Goal: Check status: Check status

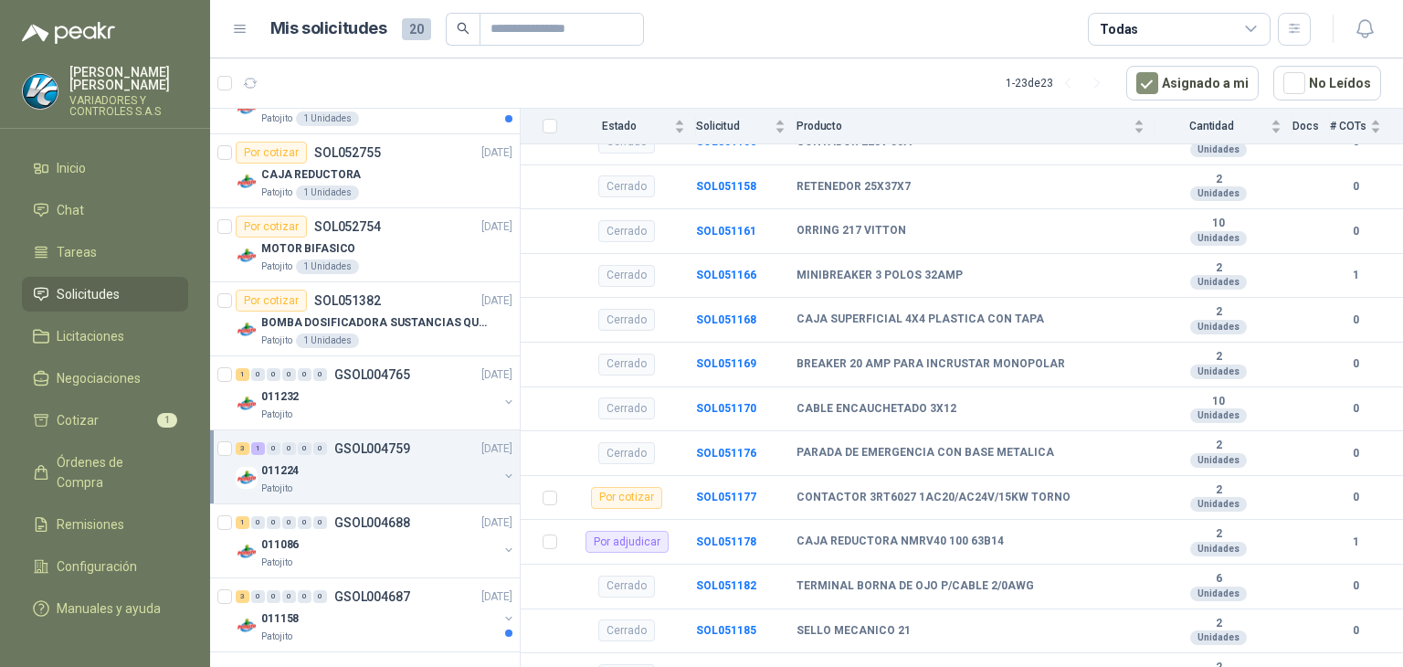
scroll to position [624, 0]
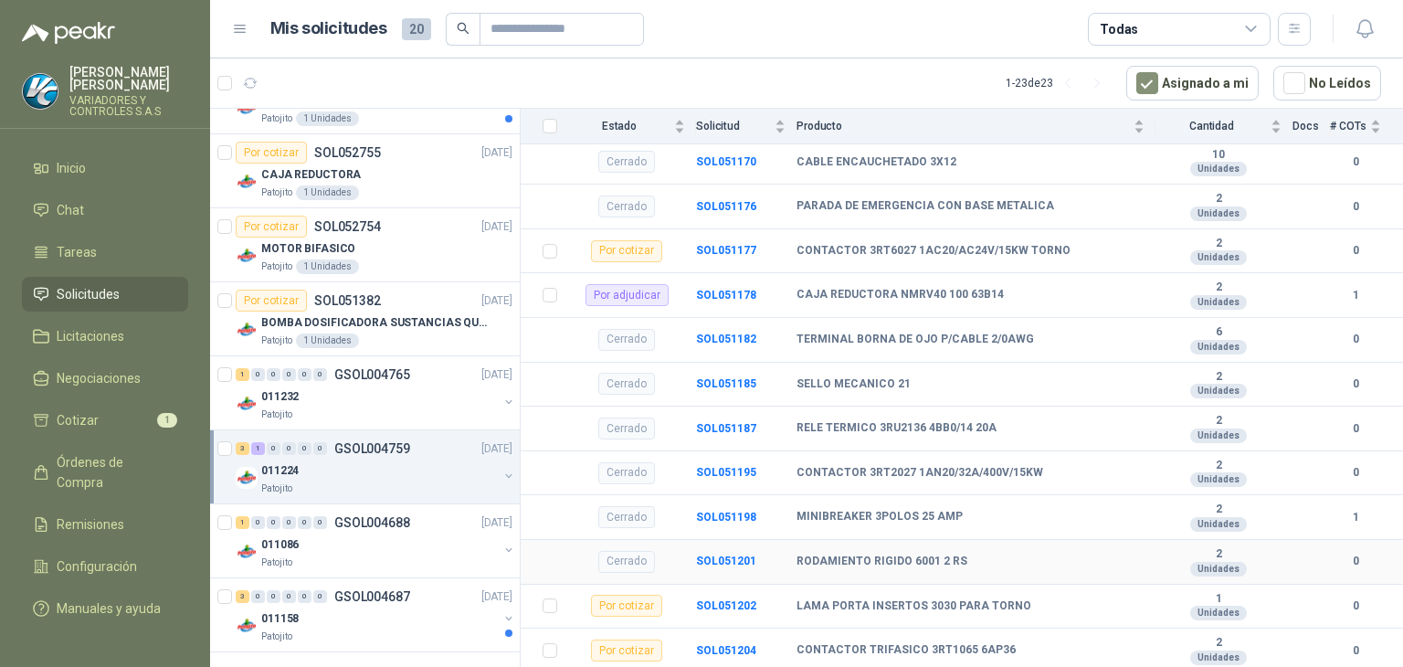
click at [606, 569] on div "Cerrado" at bounding box center [626, 562] width 57 height 22
click at [606, 568] on div "Cerrado" at bounding box center [626, 562] width 57 height 22
click at [698, 563] on b "SOL051201" at bounding box center [726, 560] width 60 height 13
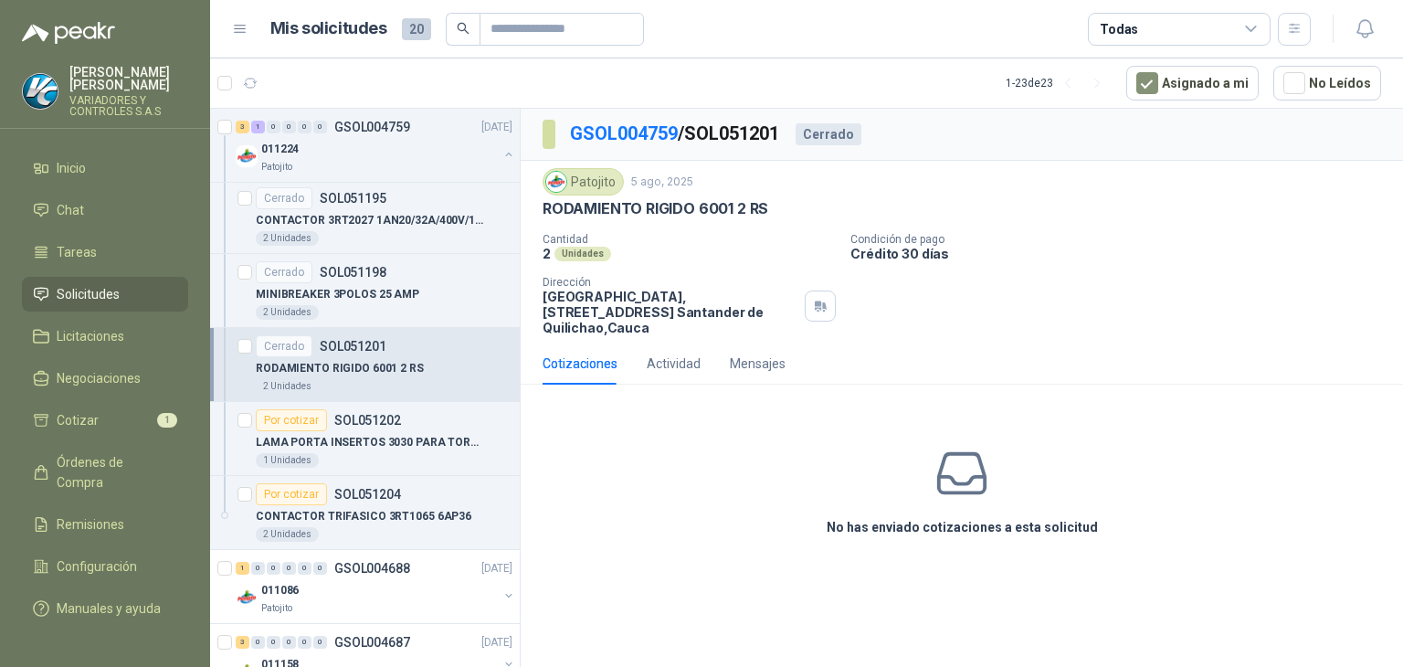
scroll to position [2949, 0]
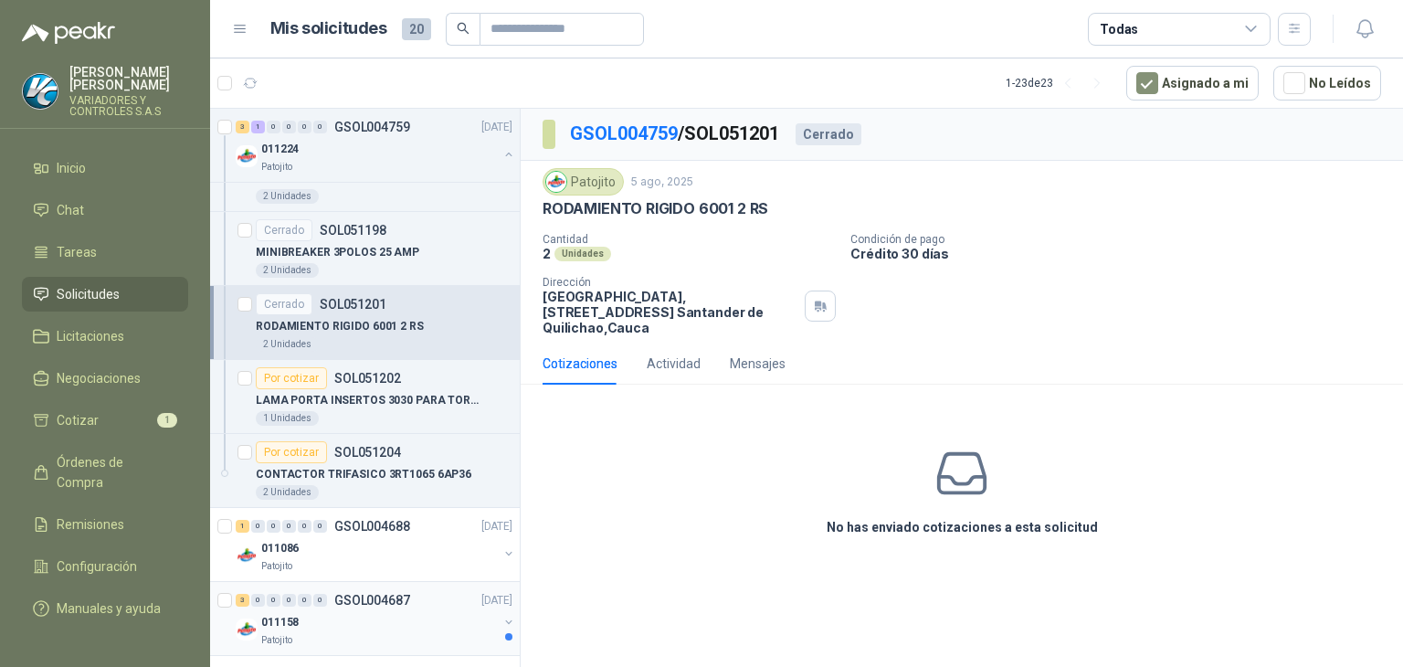
click at [348, 633] on div "Patojito" at bounding box center [379, 640] width 237 height 15
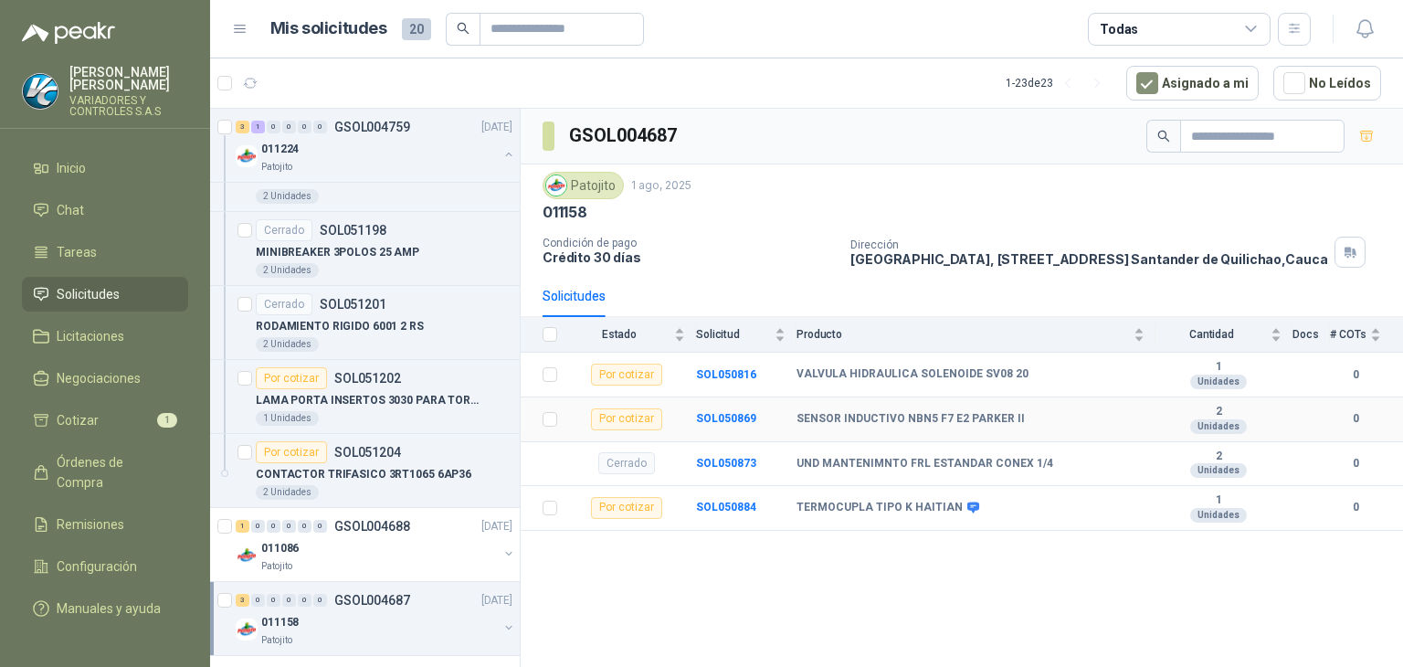
click at [618, 425] on div "Por cotizar" at bounding box center [626, 419] width 71 height 22
click at [719, 420] on b "SOL050869" at bounding box center [726, 418] width 60 height 13
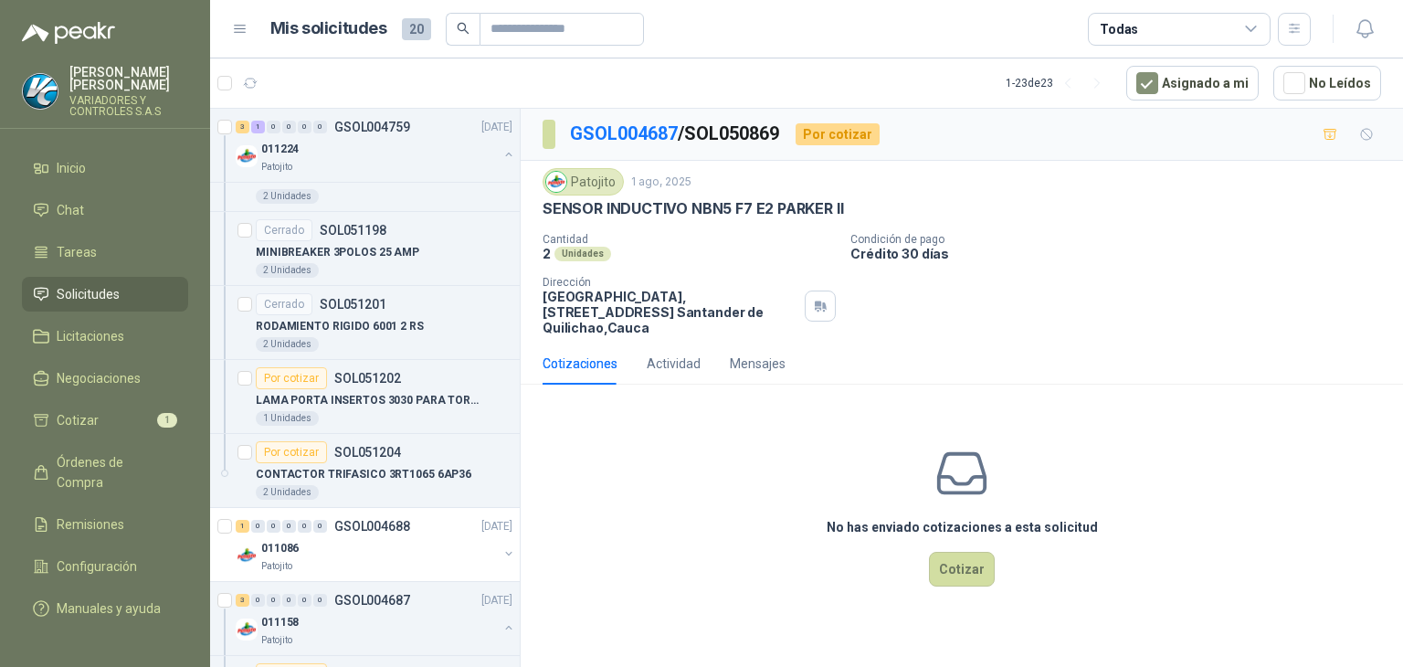
click at [673, 216] on p "SENSOR INDUCTIVO NBN5 F7 E2 PARKER II" at bounding box center [692, 208] width 300 height 19
copy p "SENSOR INDUCTIVO NBN5 F7 E2 PARKER II"
